Goal: Task Accomplishment & Management: Manage account settings

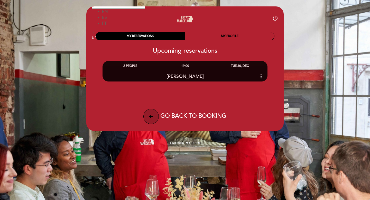
click at [150, 118] on icon "arrow_back" at bounding box center [151, 116] width 6 height 6
click at [160, 118] on div "arrow_back GO BACK TO BOOKING" at bounding box center [184, 116] width 122 height 15
click at [154, 118] on button "arrow_back" at bounding box center [150, 116] width 15 height 15
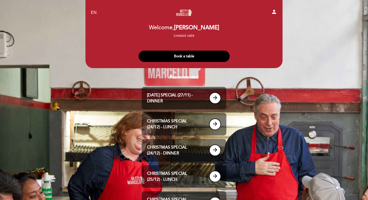
click at [275, 12] on icon "person" at bounding box center [274, 12] width 6 height 6
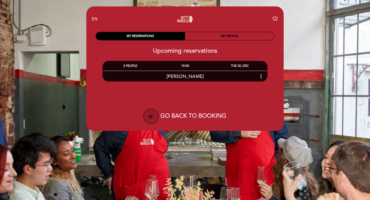
click at [150, 121] on button "arrow_back" at bounding box center [150, 116] width 15 height 15
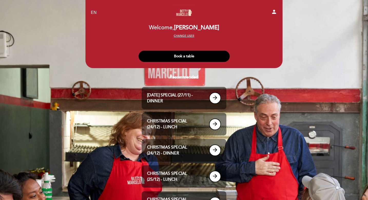
click at [185, 36] on button "Change user" at bounding box center [184, 36] width 24 height 5
